Goal: Task Accomplishment & Management: Manage account settings

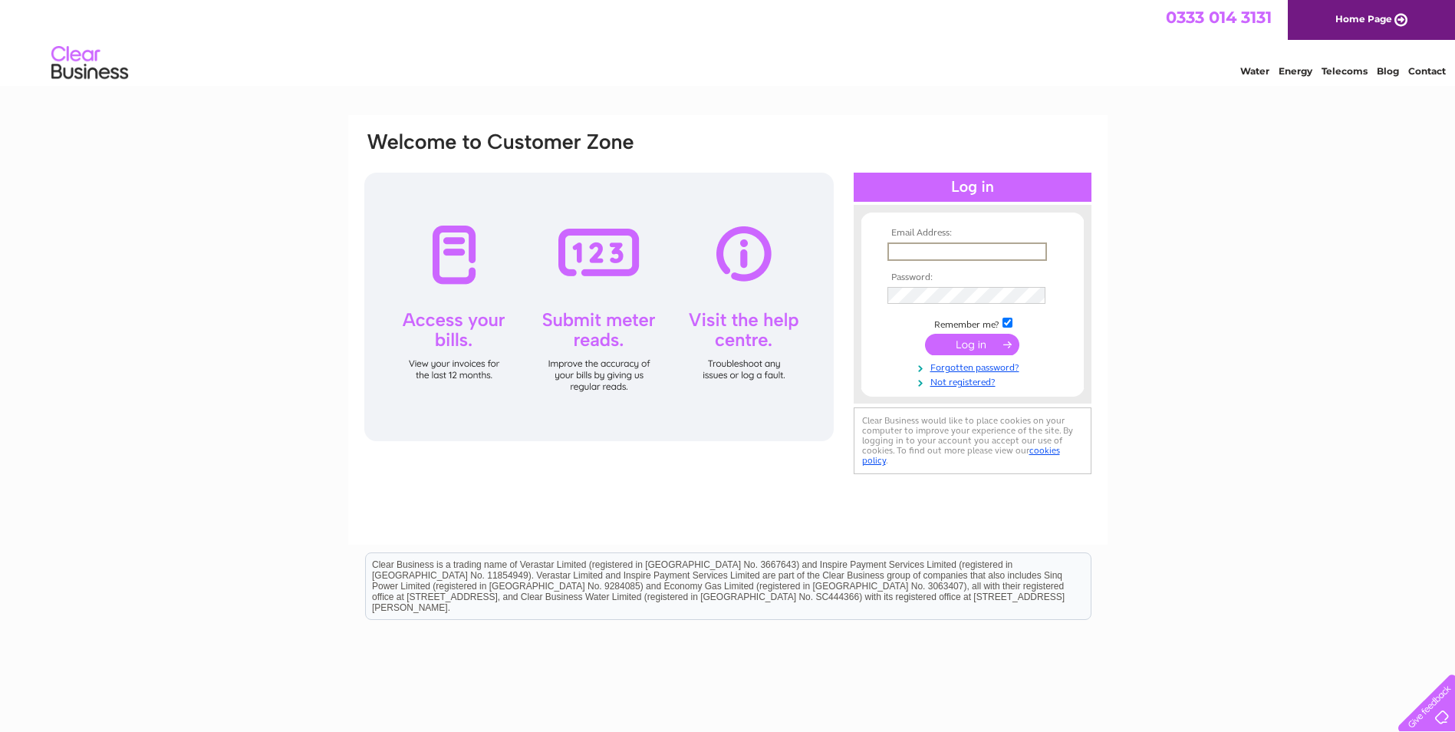
type input "[EMAIL_ADDRESS][DOMAIN_NAME]"
drag, startPoint x: 990, startPoint y: 348, endPoint x: 957, endPoint y: 346, distance: 33.8
click at [957, 346] on input "submit" at bounding box center [972, 342] width 94 height 21
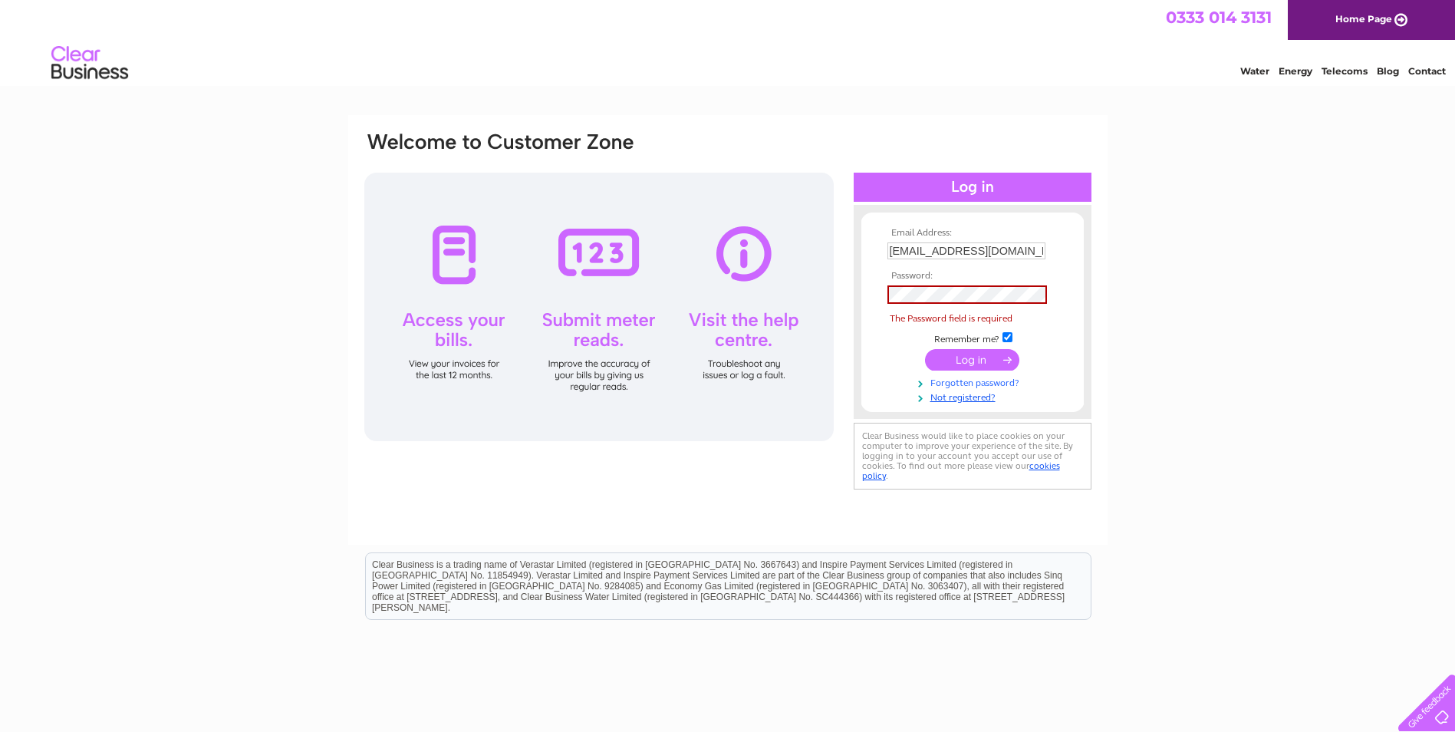
click at [971, 379] on link "Forgotten password?" at bounding box center [975, 381] width 174 height 15
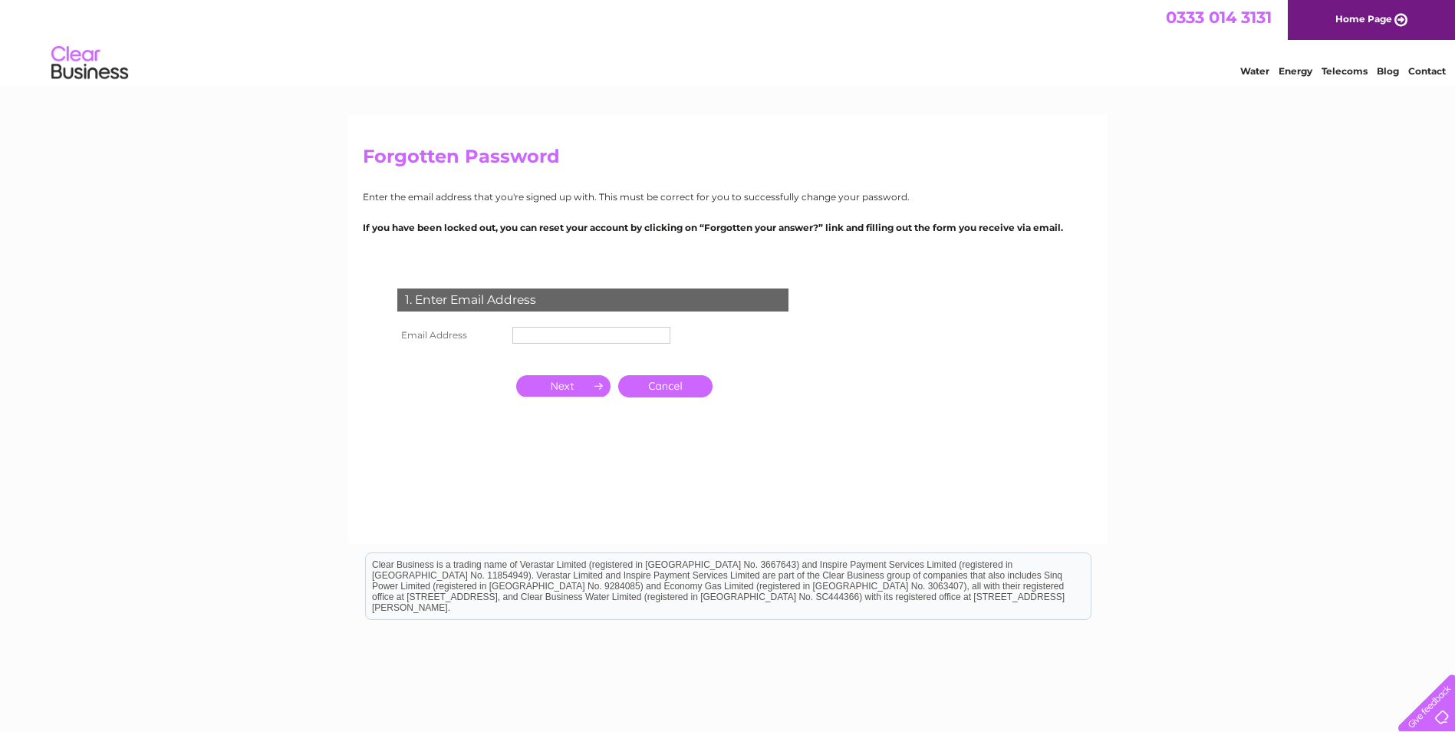
click at [549, 321] on td "1. Enter Email Address" at bounding box center [593, 298] width 399 height 50
click at [552, 336] on input "text" at bounding box center [591, 335] width 158 height 17
type input "cherrypiebills@gmail.com"
click at [590, 386] on input "button" at bounding box center [563, 387] width 94 height 21
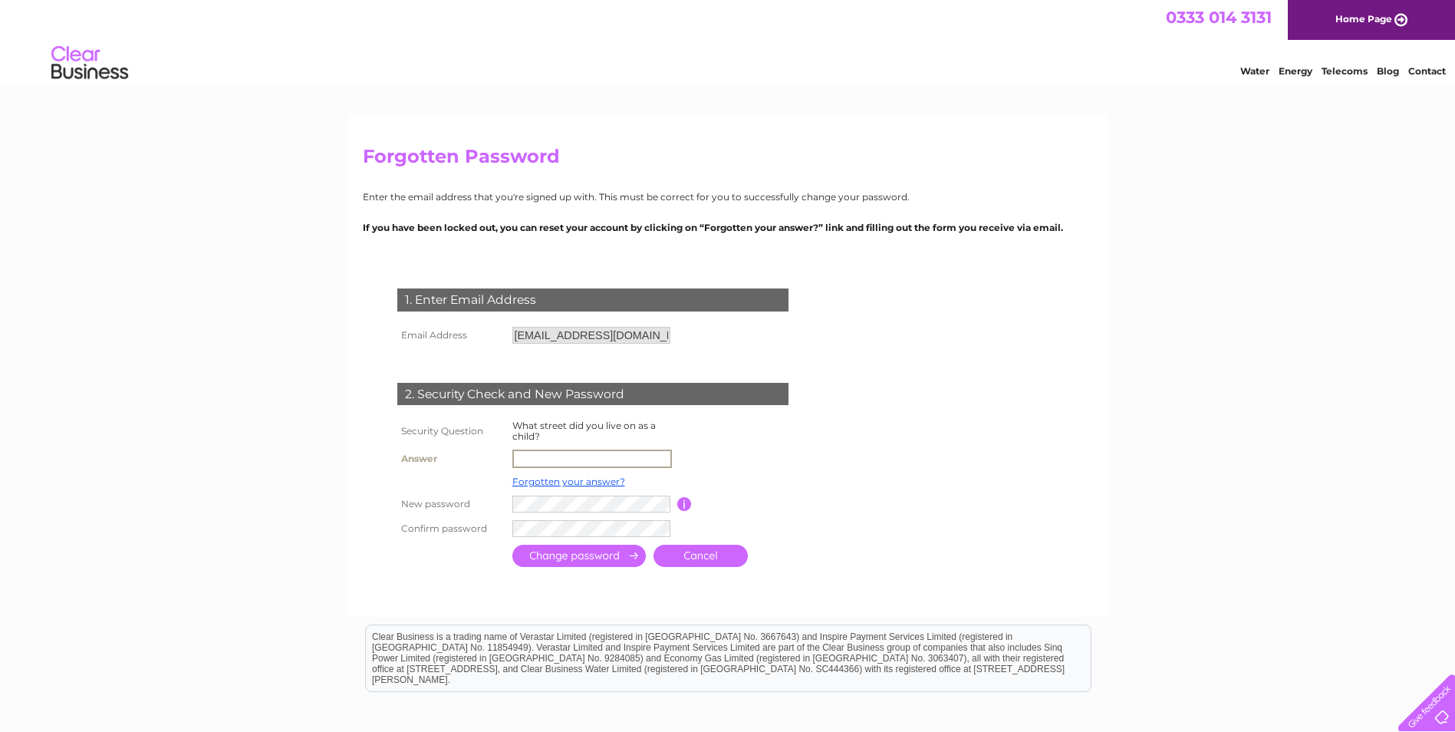
click at [572, 461] on input "text" at bounding box center [592, 459] width 160 height 18
type input "midfield road"
click at [609, 515] on td at bounding box center [662, 528] width 306 height 26
click at [685, 501] on input "button" at bounding box center [684, 503] width 15 height 14
click at [483, 492] on tr "New password Password must be at least 6 characters long" at bounding box center [612, 503] width 436 height 26
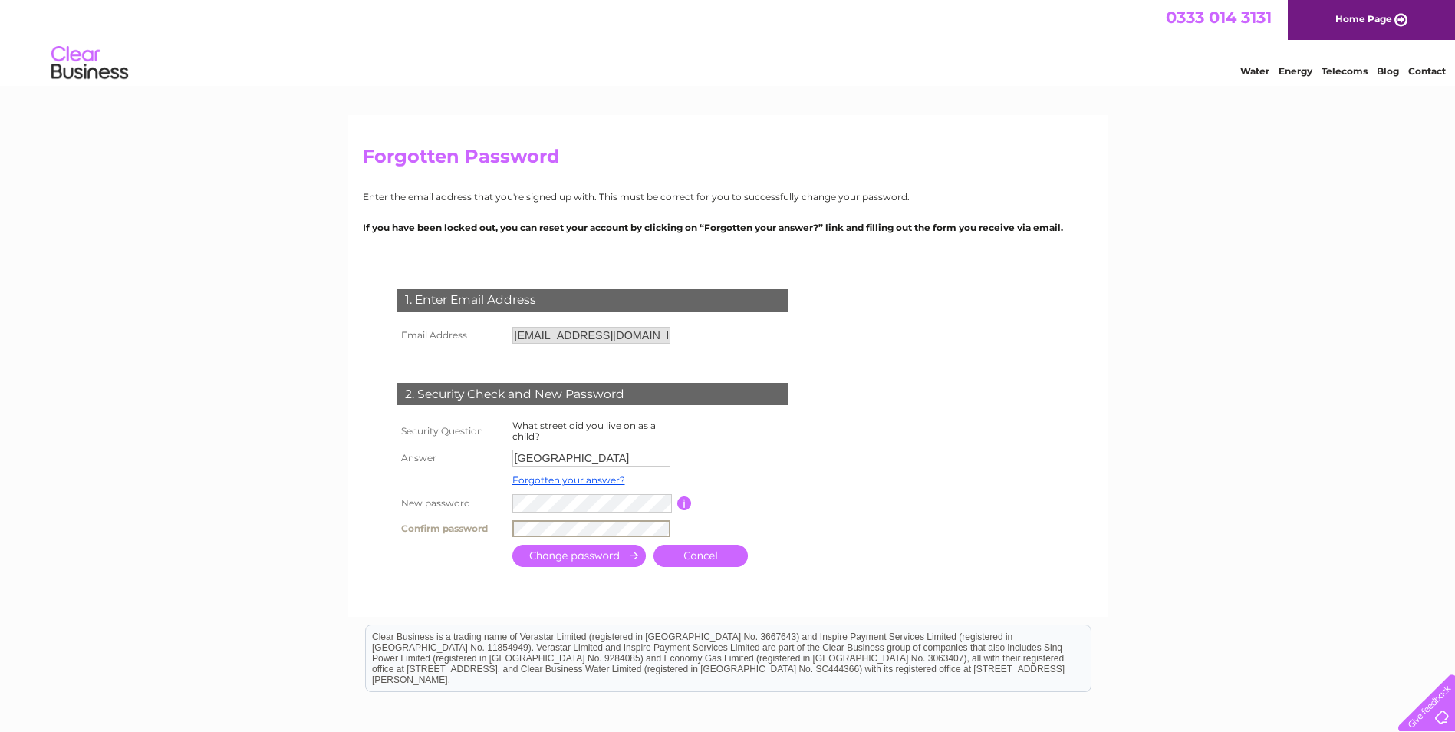
click at [390, 511] on div "1. Enter Email Address Email Address cherrypiebills@gmail.com Cancel" at bounding box center [596, 422] width 466 height 298
click at [576, 564] on input "submit" at bounding box center [578, 554] width 133 height 22
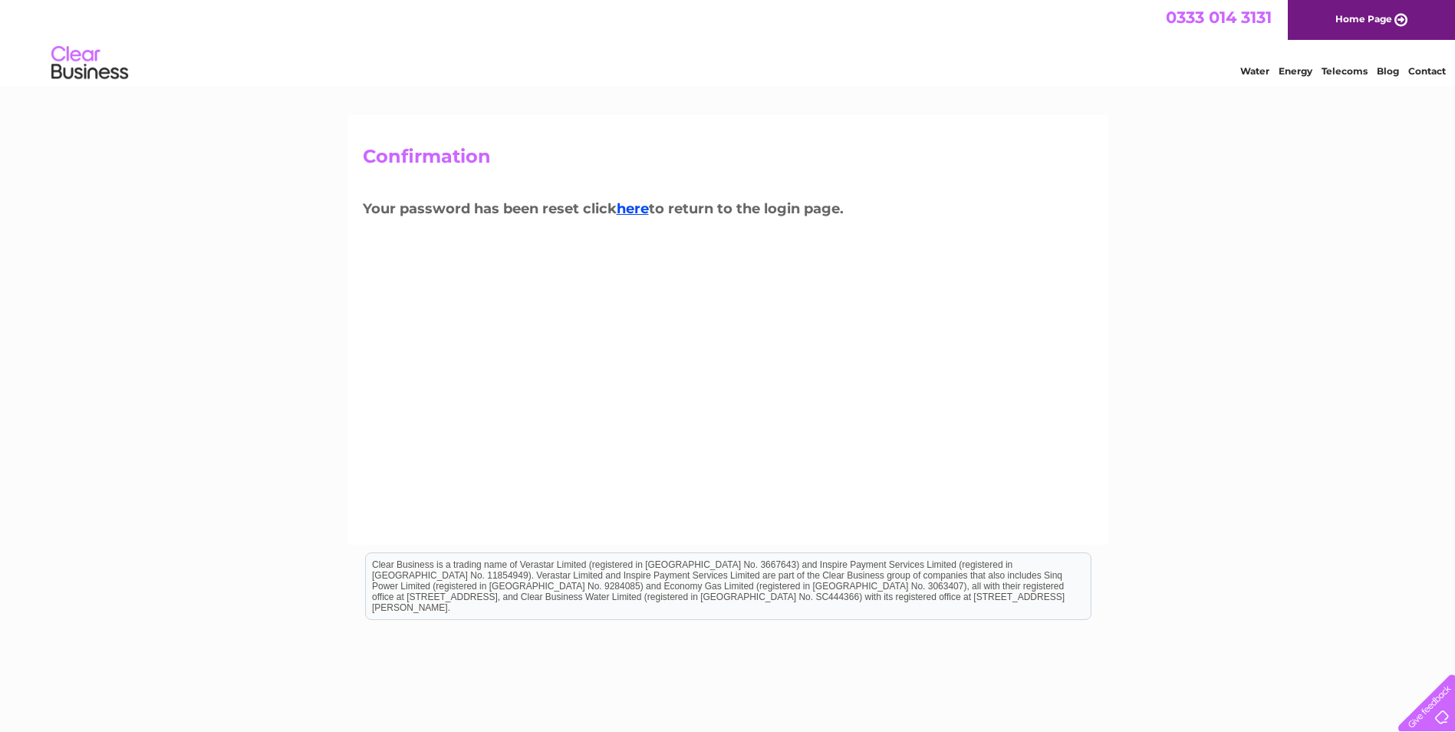
click at [642, 219] on h3 "Your password has been reset click here to return to the login page." at bounding box center [728, 211] width 730 height 27
click at [642, 216] on link "here" at bounding box center [633, 208] width 32 height 17
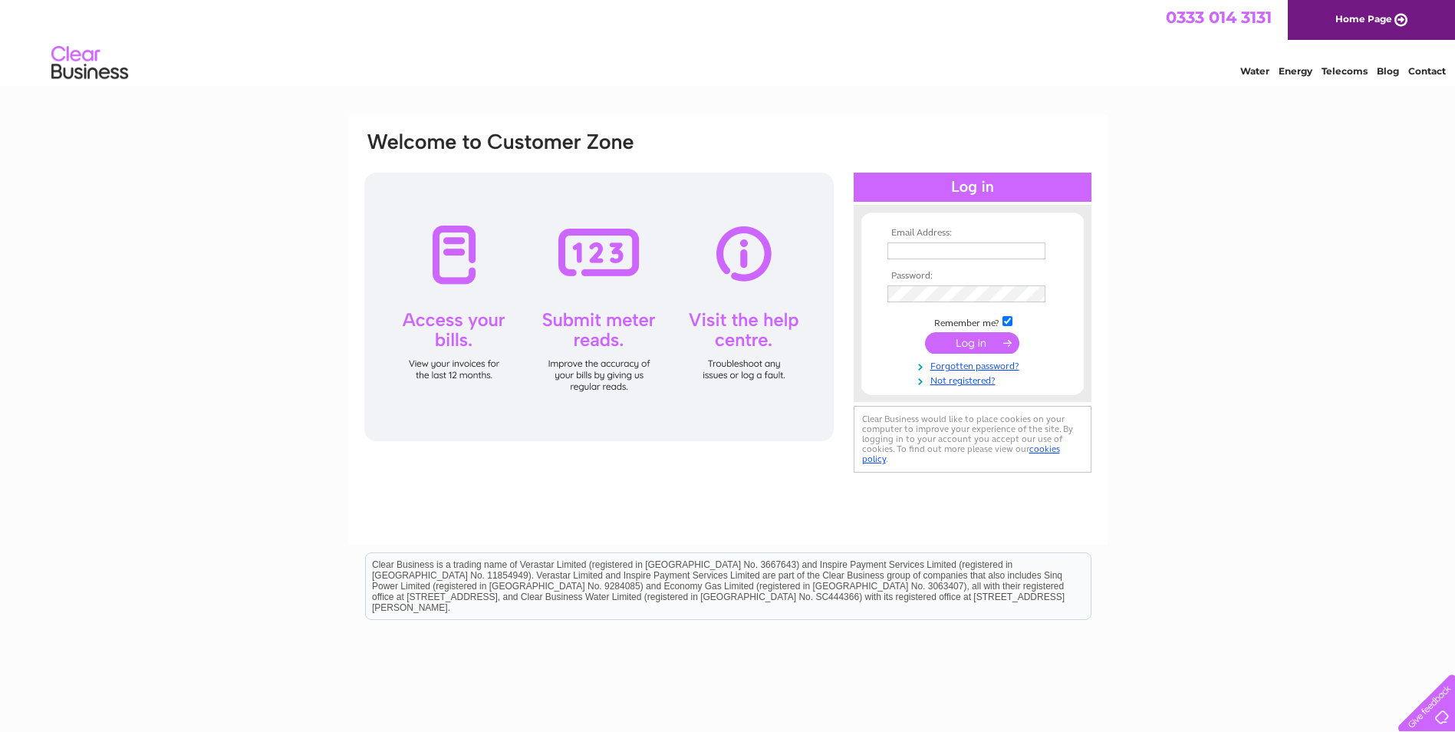
type input "cherrypiebills@gmail.com"
click at [988, 344] on input "submit" at bounding box center [972, 342] width 94 height 21
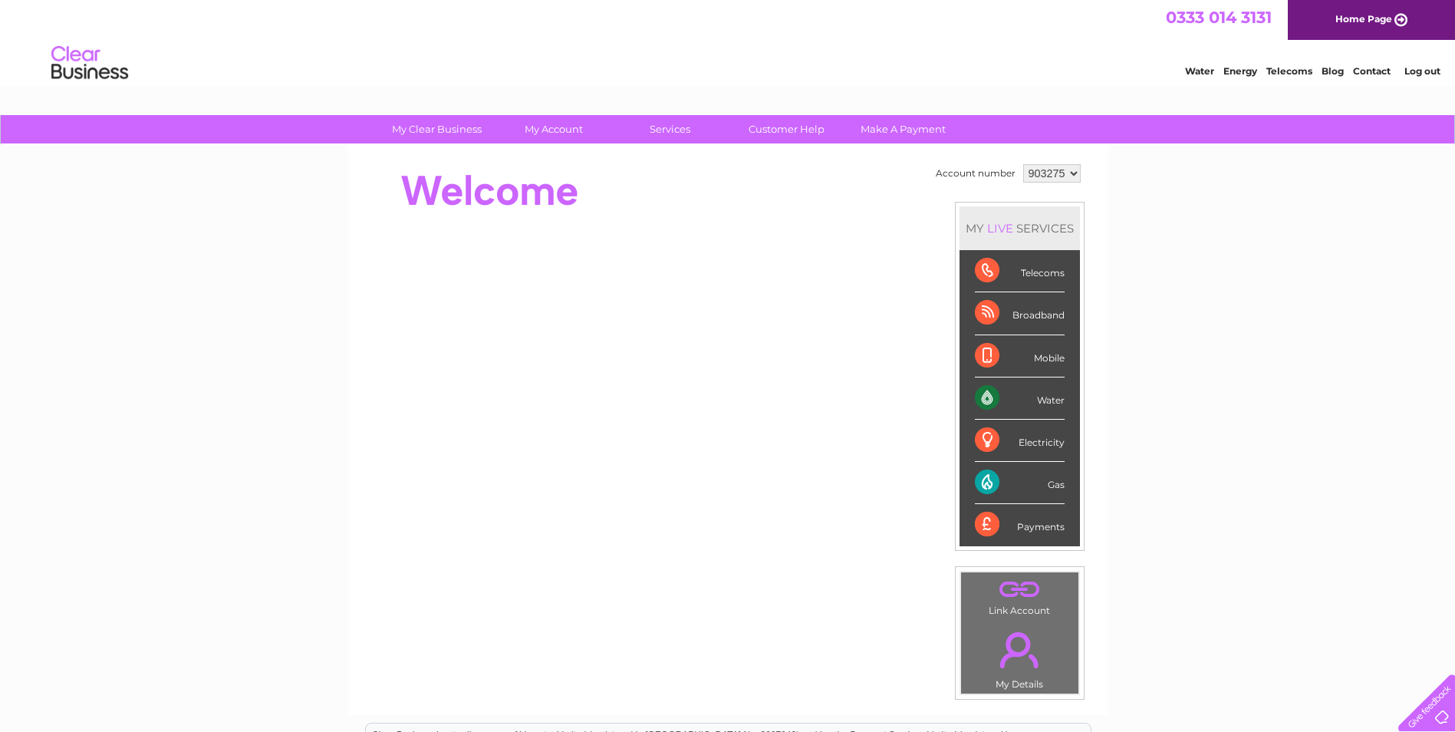
click at [1057, 169] on select "903275" at bounding box center [1052, 173] width 58 height 18
click at [1427, 71] on link "Log out" at bounding box center [1423, 71] width 36 height 12
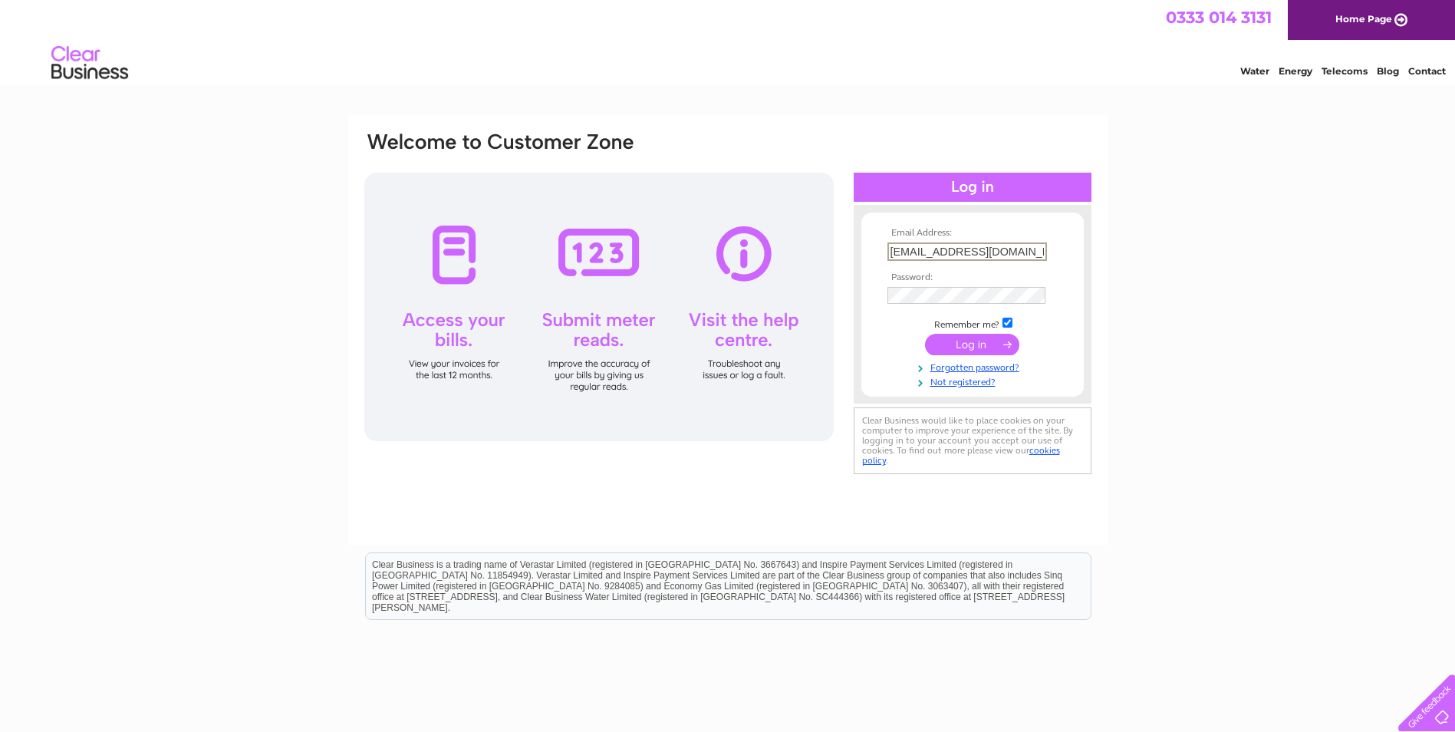
drag, startPoint x: 925, startPoint y: 250, endPoint x: 778, endPoint y: 240, distance: 147.6
click at [778, 240] on div "Email Address: cherrypiebills@gmail.com Password:" at bounding box center [728, 304] width 730 height 348
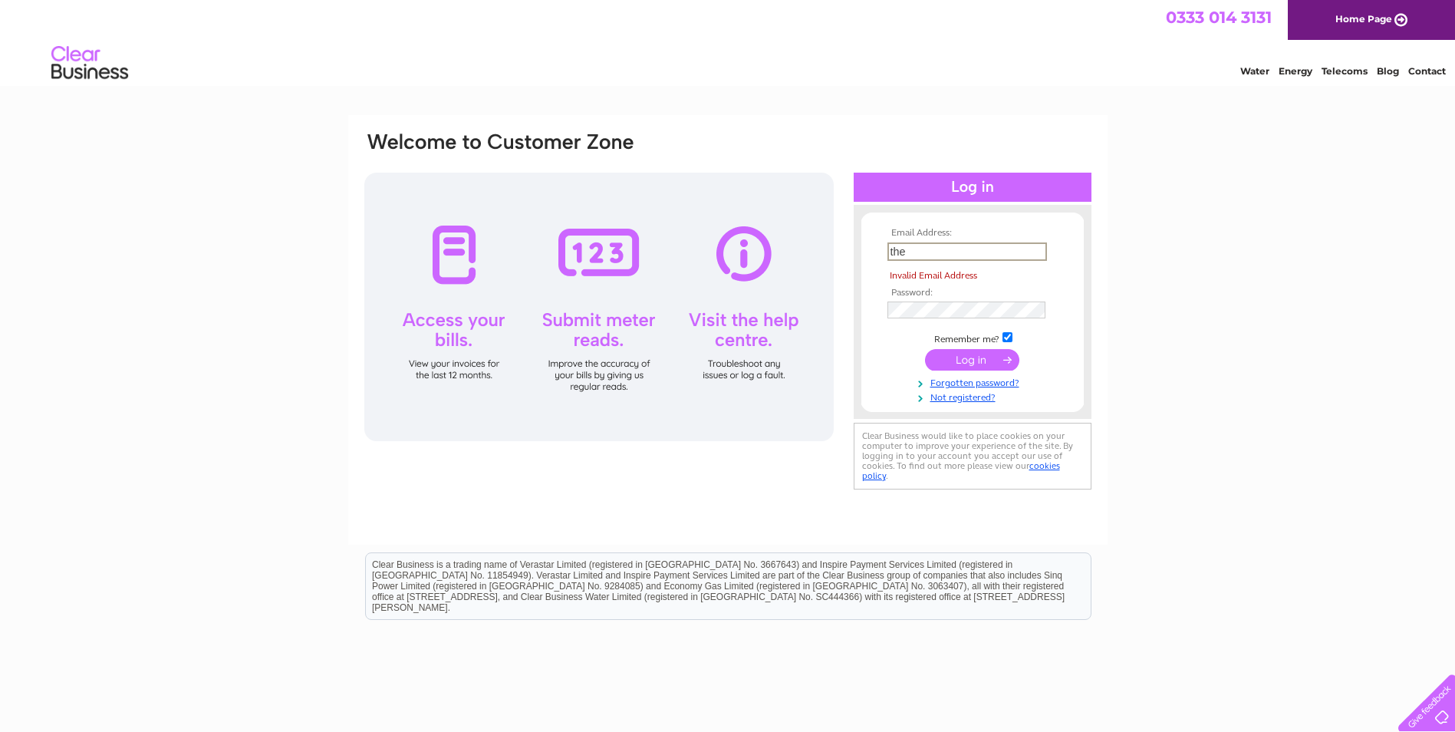
type input "thepiercingstudiohamilton@gmail.com"
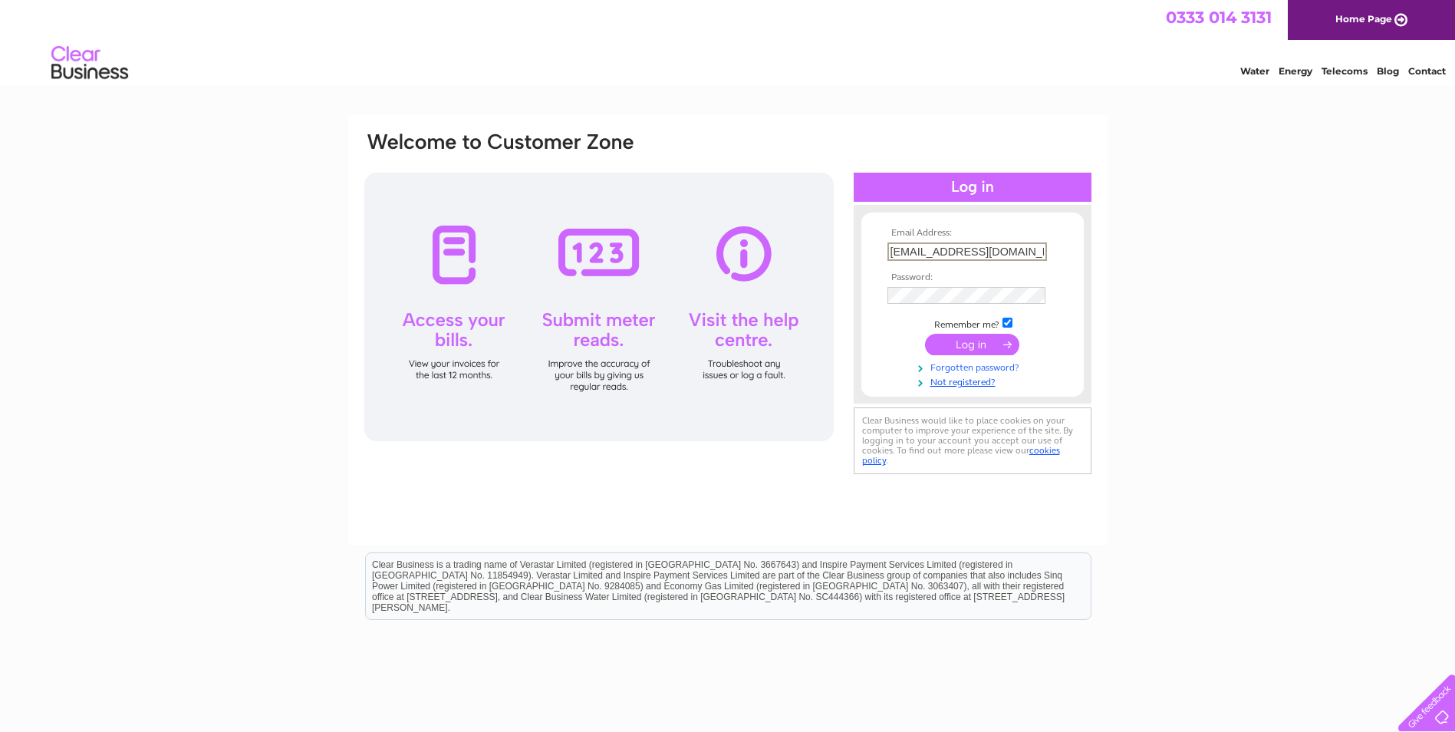
click at [977, 365] on link "Forgotten password?" at bounding box center [975, 366] width 174 height 15
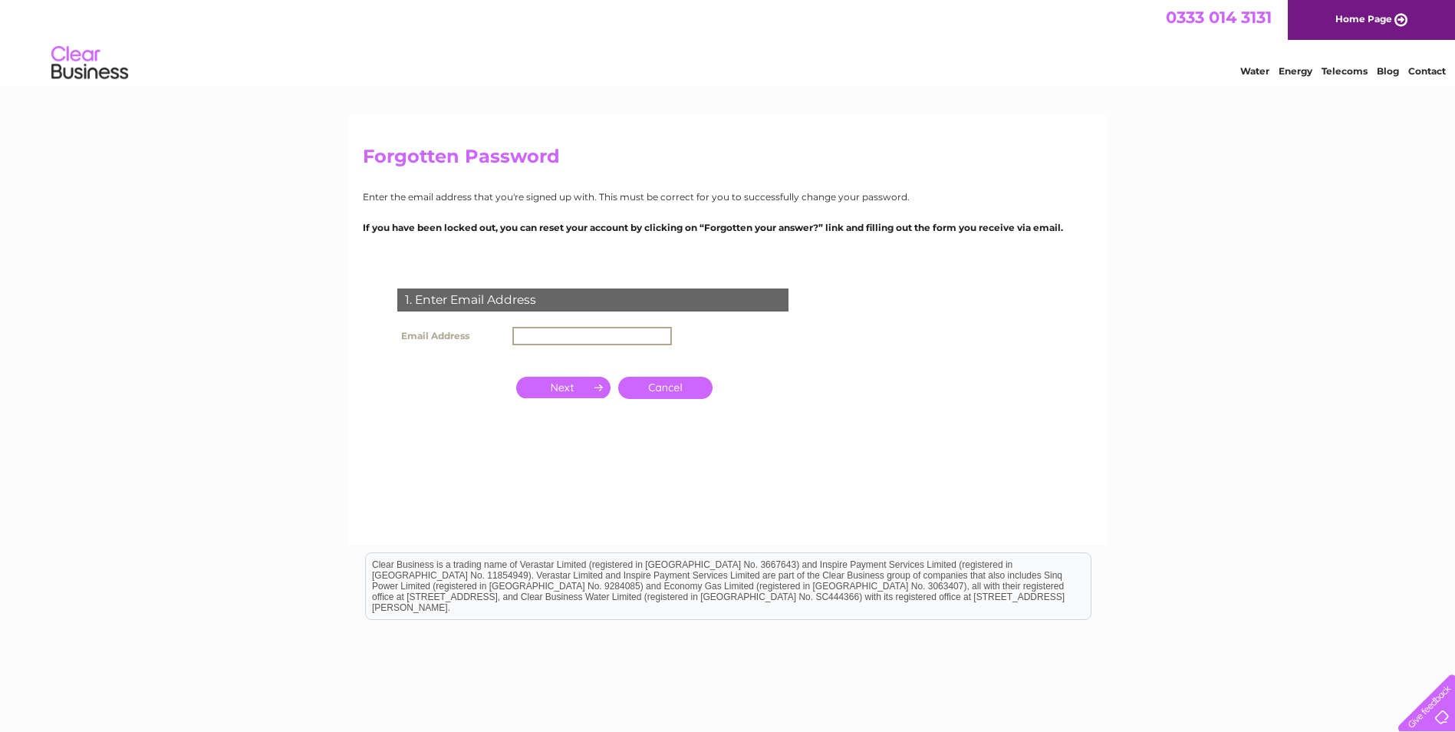
click at [536, 336] on input "text" at bounding box center [592, 336] width 160 height 18
type input "thepiercingstudiohamilton@gmail.com"
click at [557, 384] on input "button" at bounding box center [563, 385] width 94 height 21
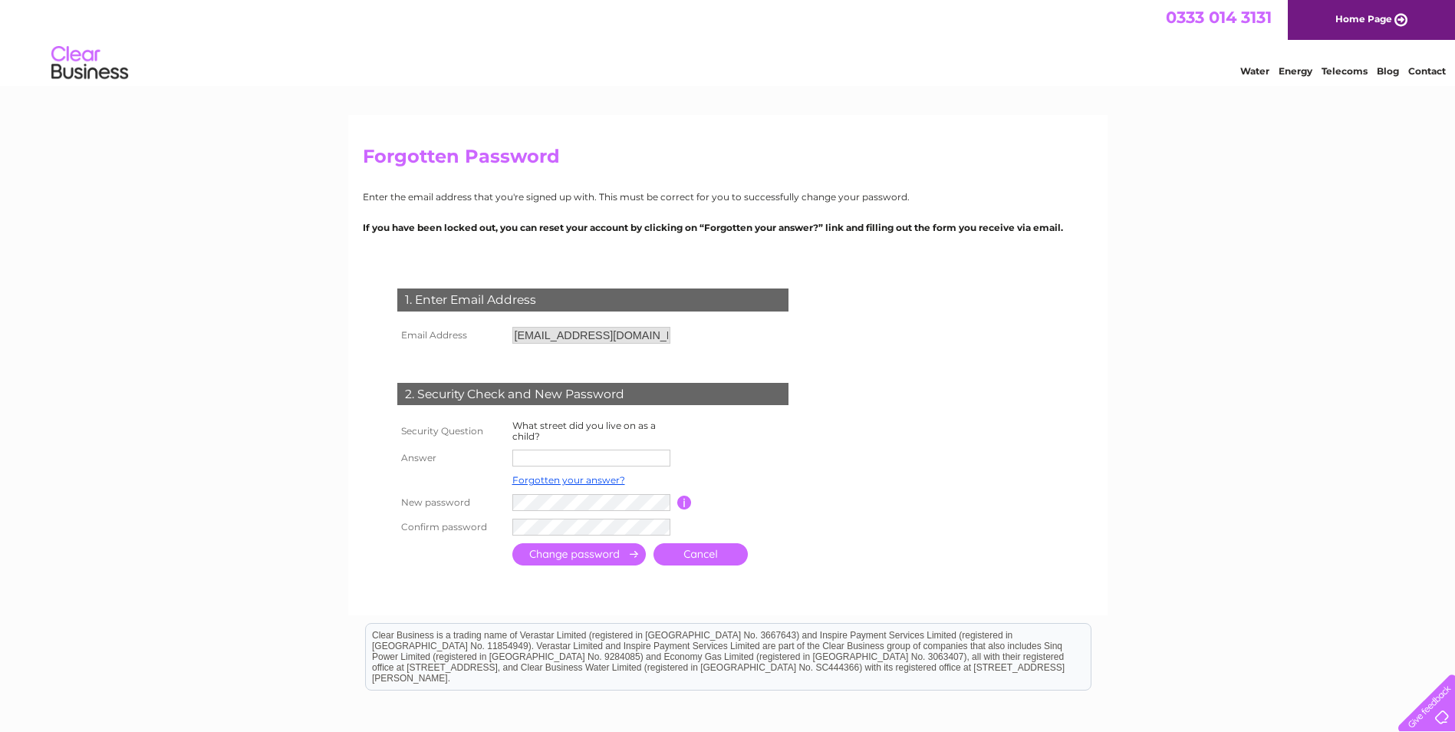
click at [562, 457] on input "text" at bounding box center [591, 458] width 158 height 17
type input "midfield road"
click at [311, 457] on div "Forgotten Password Enter the email address that you're signed up with. This mus…" at bounding box center [727, 497] width 1455 height 764
click at [818, 516] on table "Security Question What street did you live on as a child? Answer midfield road …" at bounding box center [612, 479] width 436 height 124
click at [558, 545] on input "submit" at bounding box center [578, 554] width 133 height 22
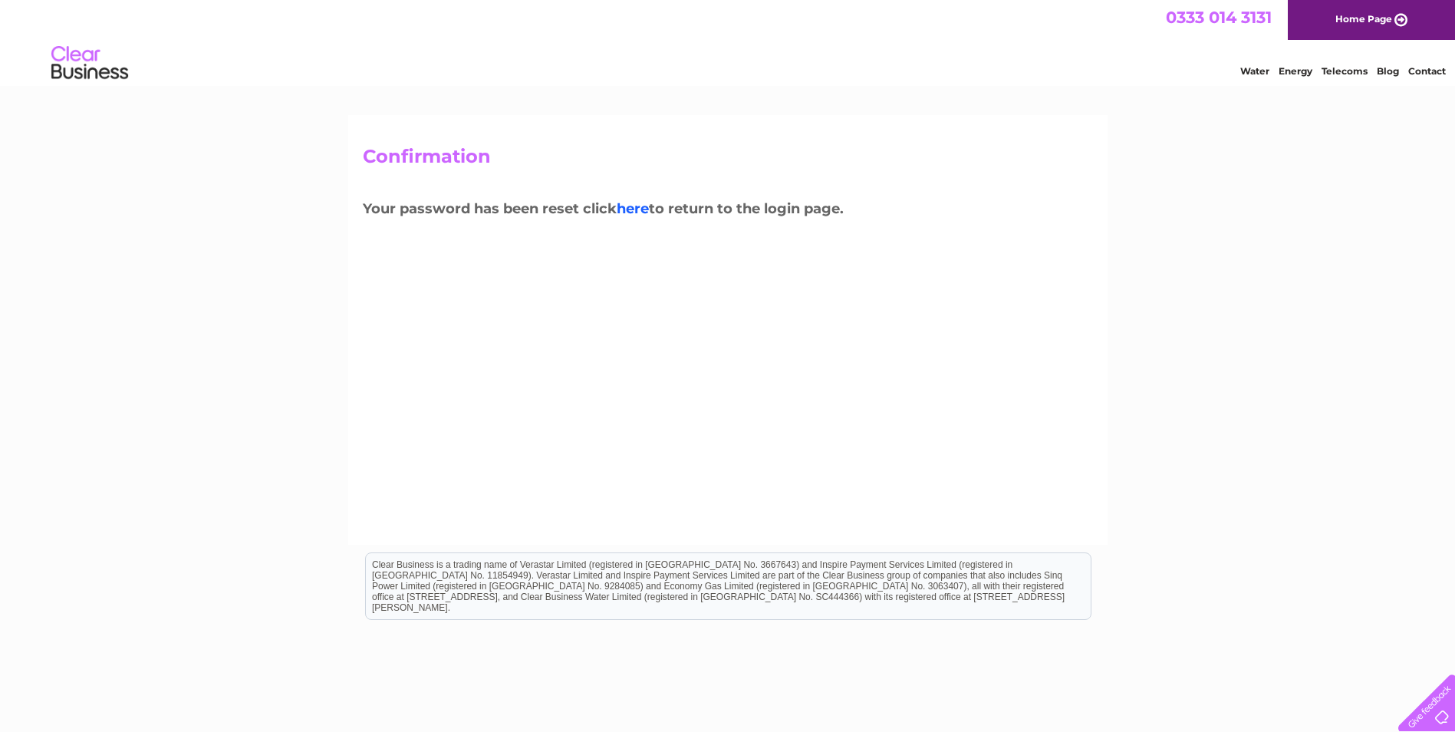
click at [641, 213] on link "here" at bounding box center [633, 208] width 32 height 17
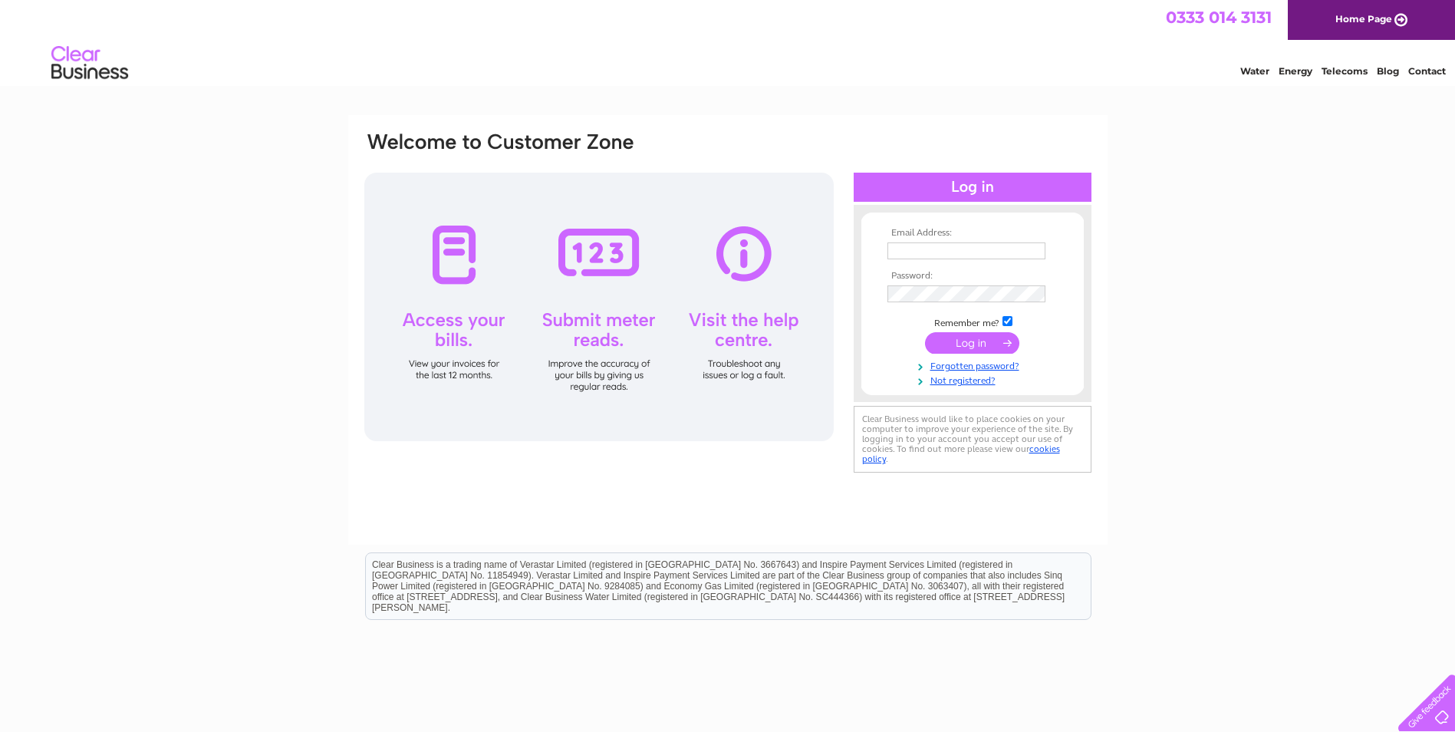
type input "[EMAIL_ADDRESS][DOMAIN_NAME]"
click at [983, 341] on input "submit" at bounding box center [972, 342] width 94 height 21
